Goal: Check status: Check status

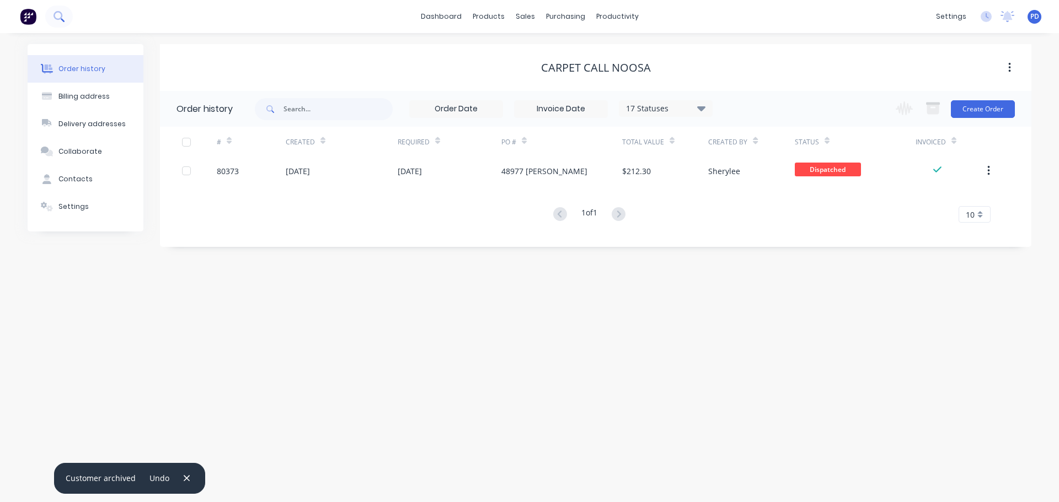
click at [61, 18] on icon at bounding box center [57, 15] width 9 height 9
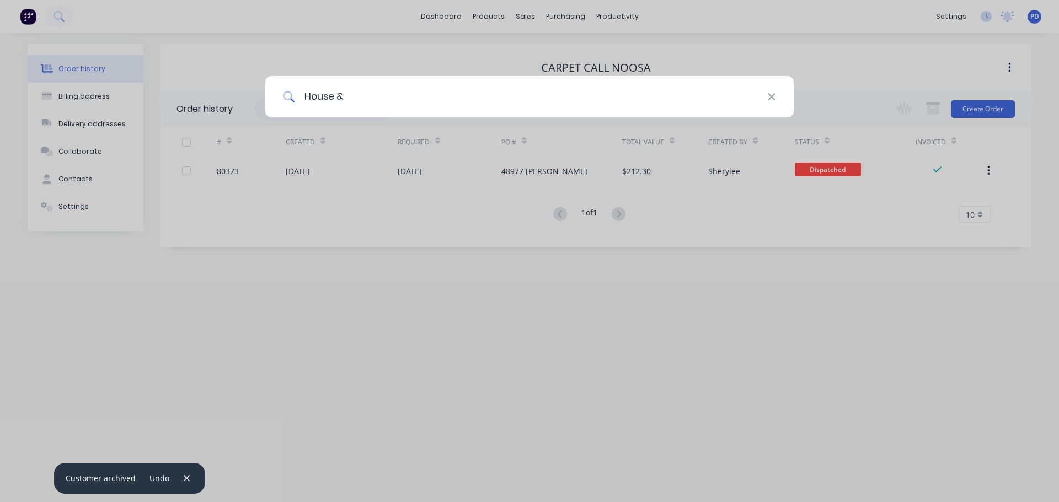
type input "House &"
click at [770, 94] on icon at bounding box center [771, 97] width 9 height 12
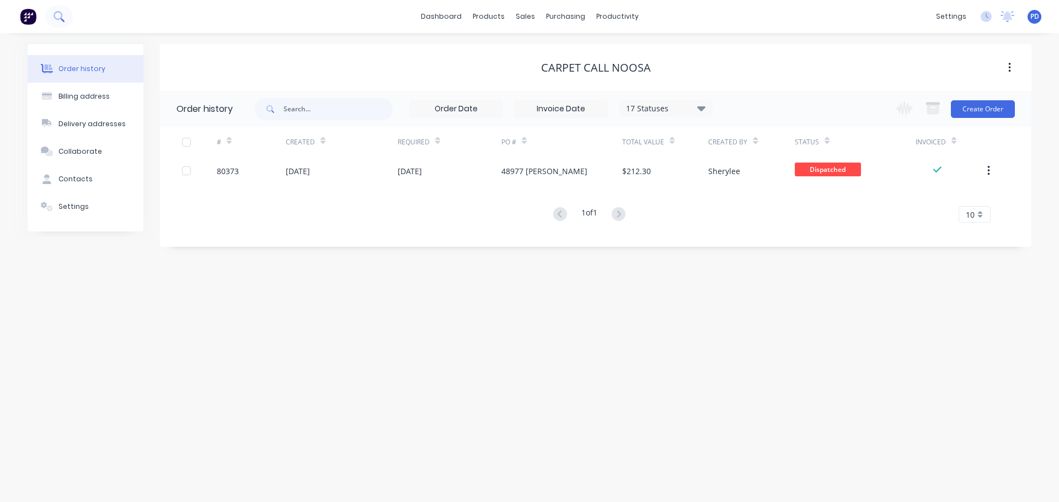
click at [57, 12] on icon at bounding box center [57, 15] width 9 height 9
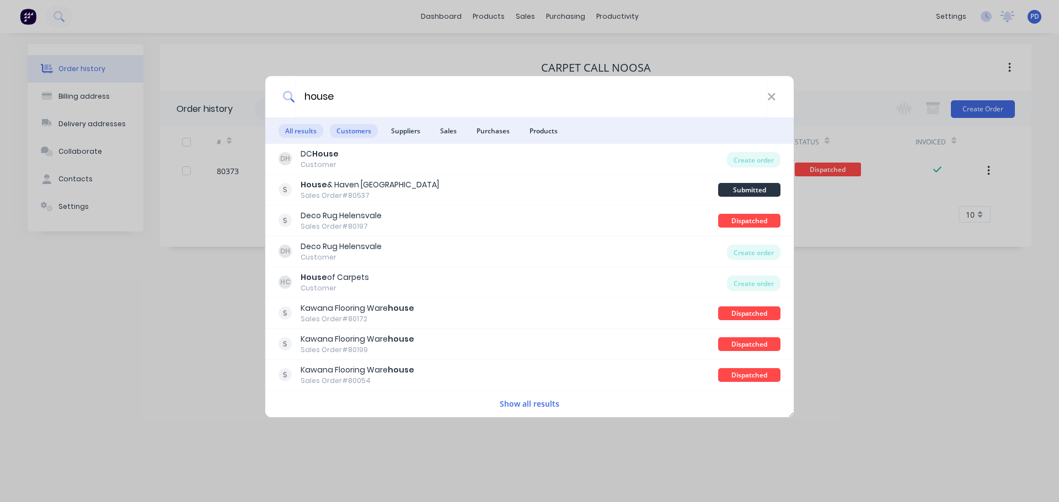
type input "house"
click at [352, 131] on span "Customers" at bounding box center [354, 131] width 48 height 14
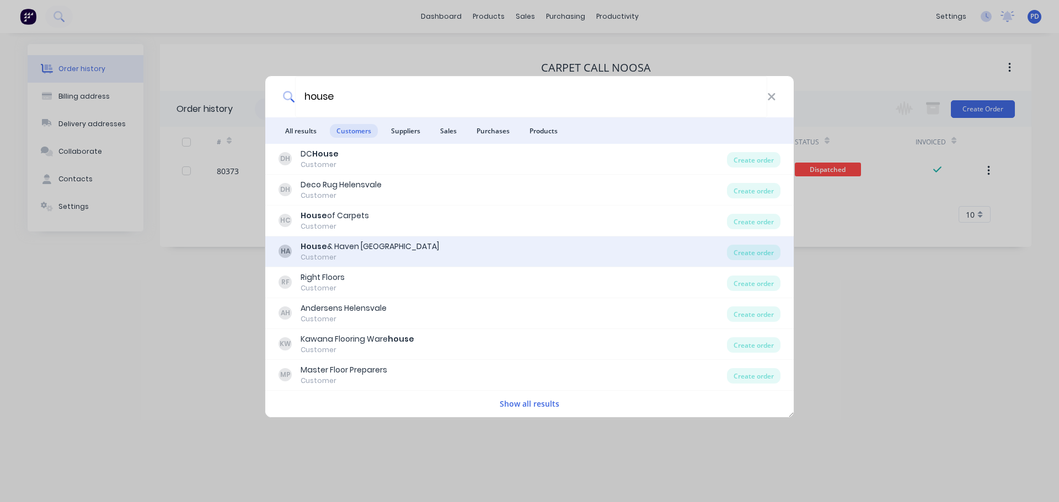
click at [324, 246] on b "House" at bounding box center [314, 246] width 26 height 11
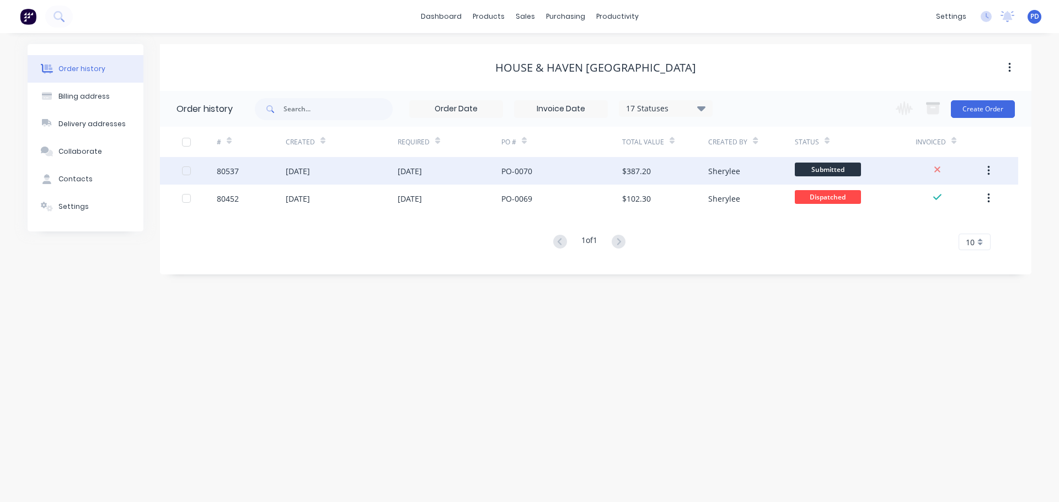
click at [301, 175] on div "29 Sep 2025" at bounding box center [298, 171] width 24 height 12
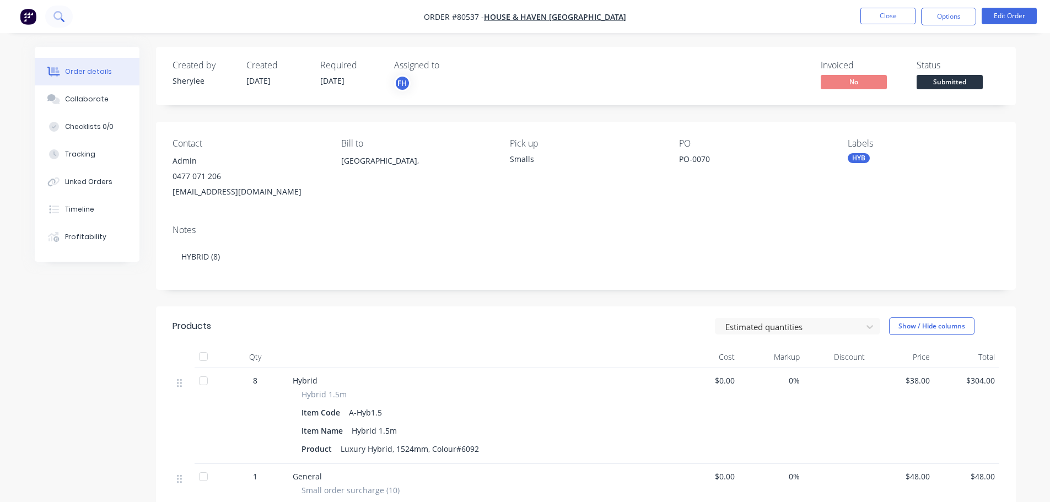
click at [57, 14] on icon at bounding box center [58, 16] width 10 height 10
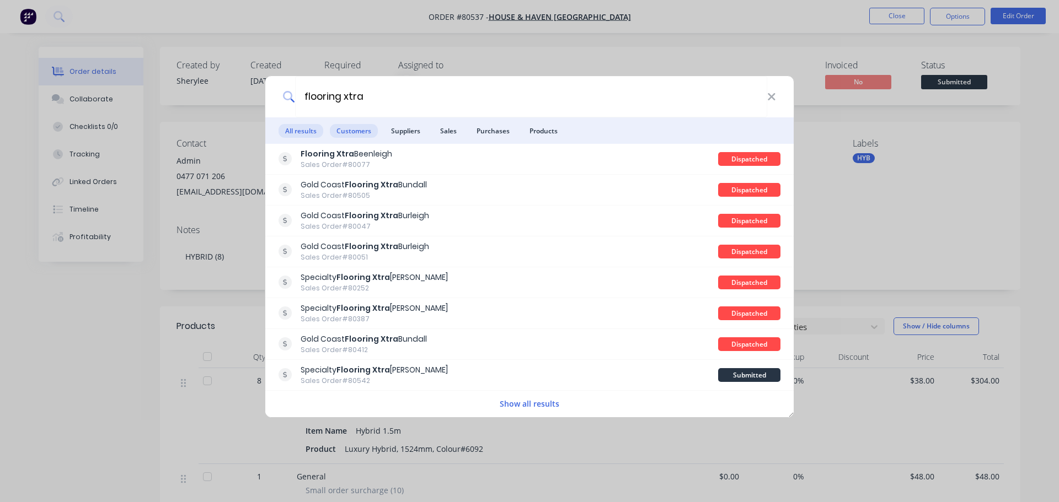
type input "flooring xtra"
click at [358, 134] on span "Customers" at bounding box center [354, 131] width 48 height 14
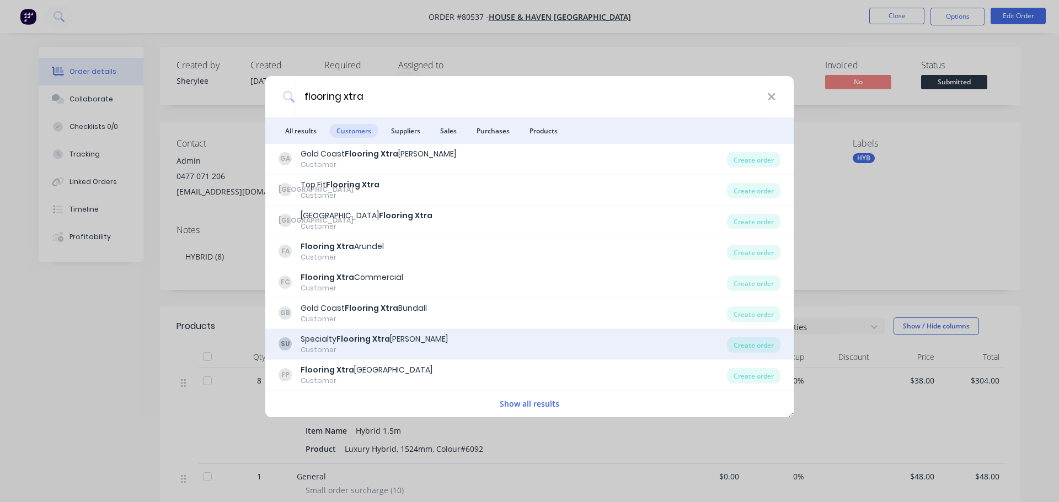
click at [342, 342] on b "Flooring Xtra" at bounding box center [362, 339] width 53 height 11
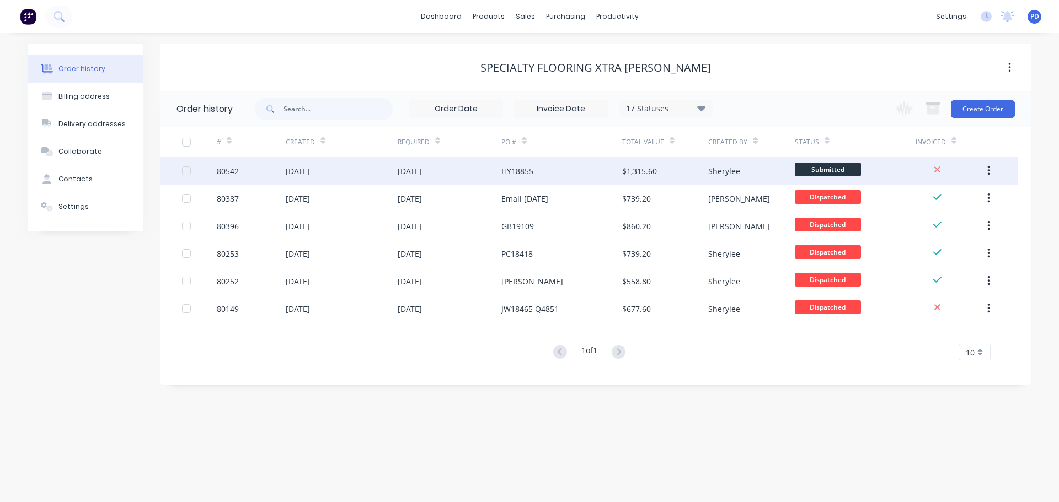
click at [404, 174] on div "14 Oct 2025" at bounding box center [410, 171] width 24 height 12
